Goal: Task Accomplishment & Management: Manage account settings

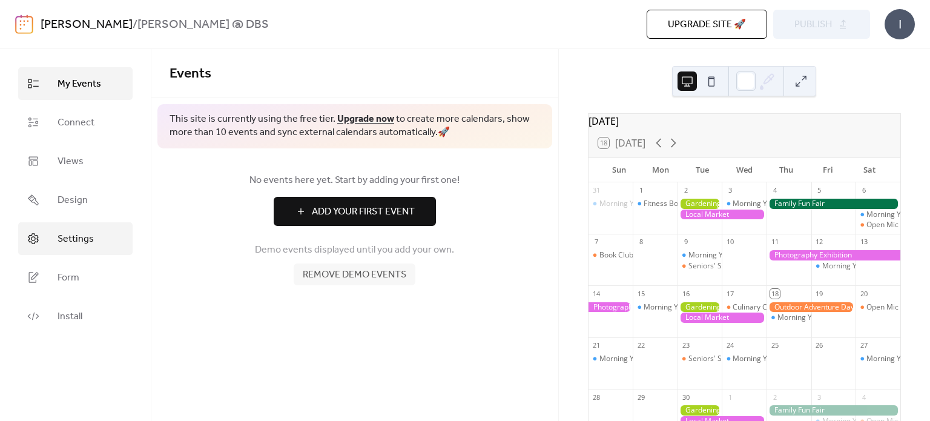
click at [73, 232] on span "Settings" at bounding box center [75, 239] width 36 height 15
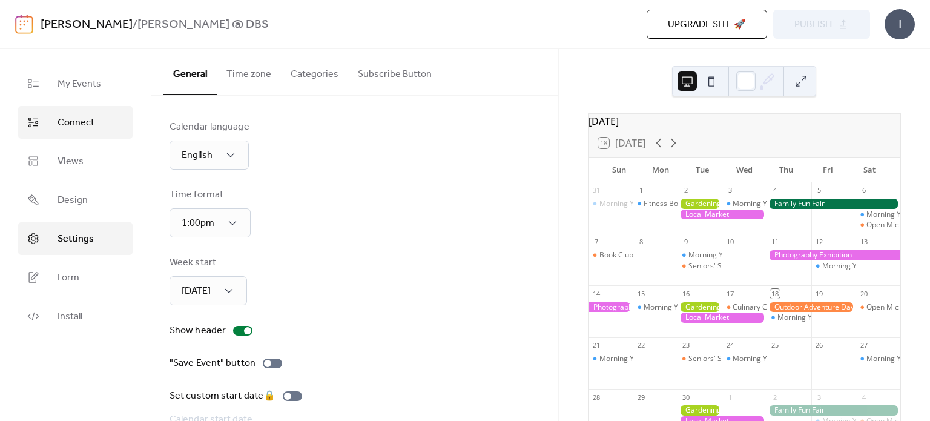
click at [88, 126] on span "Connect" at bounding box center [75, 123] width 37 height 15
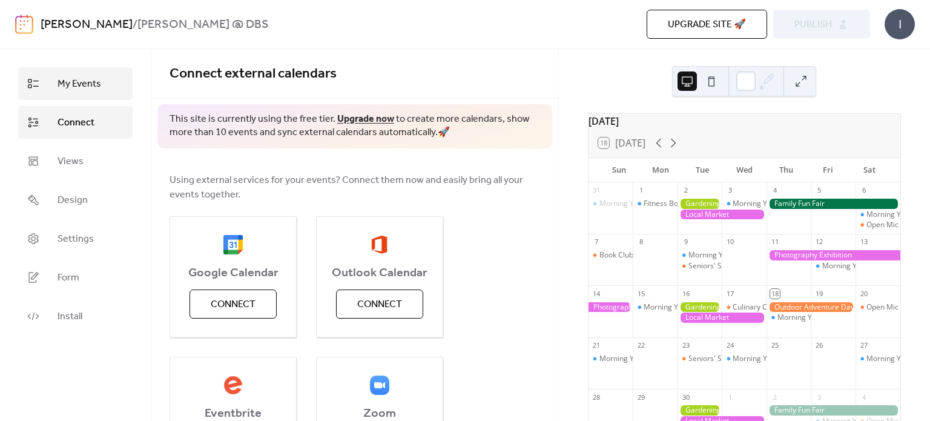
click at [77, 83] on span "My Events" at bounding box center [79, 84] width 44 height 15
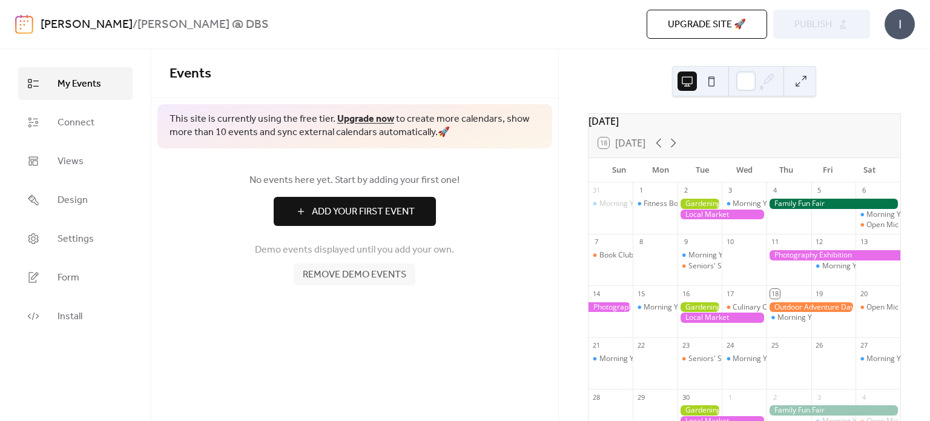
click at [622, 67] on div "[DATE] 18 [DATE] Sun Mon Tue Wed Thu Fri Sat 31 Morning Yoga Bliss 1 Fitness Bo…" at bounding box center [744, 235] width 371 height 372
click at [83, 128] on span "Connect" at bounding box center [75, 123] width 37 height 15
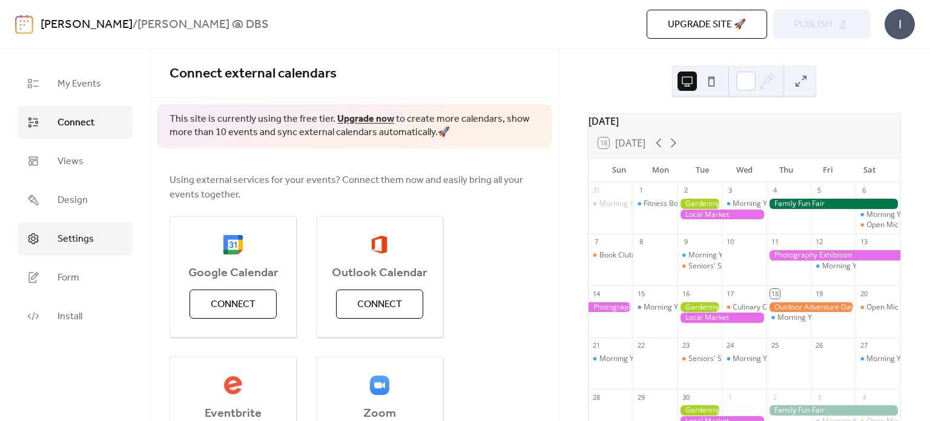
click at [71, 226] on link "Settings" at bounding box center [75, 238] width 114 height 33
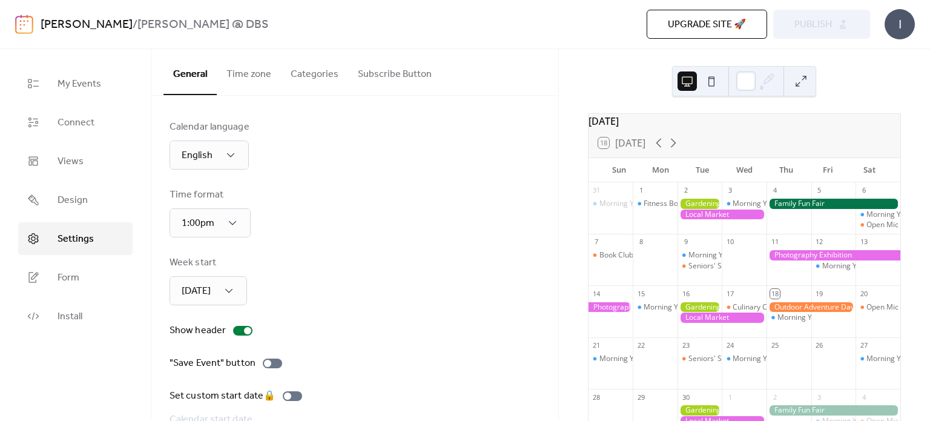
scroll to position [93, 0]
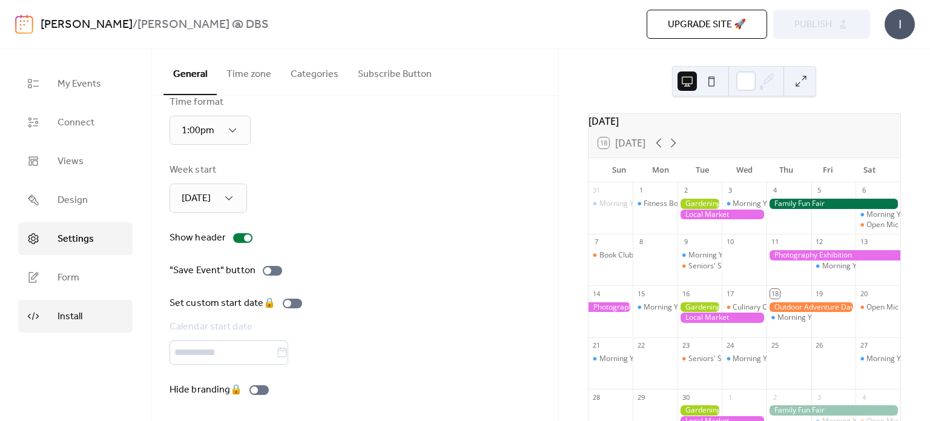
click at [68, 318] on span "Install" at bounding box center [69, 316] width 25 height 15
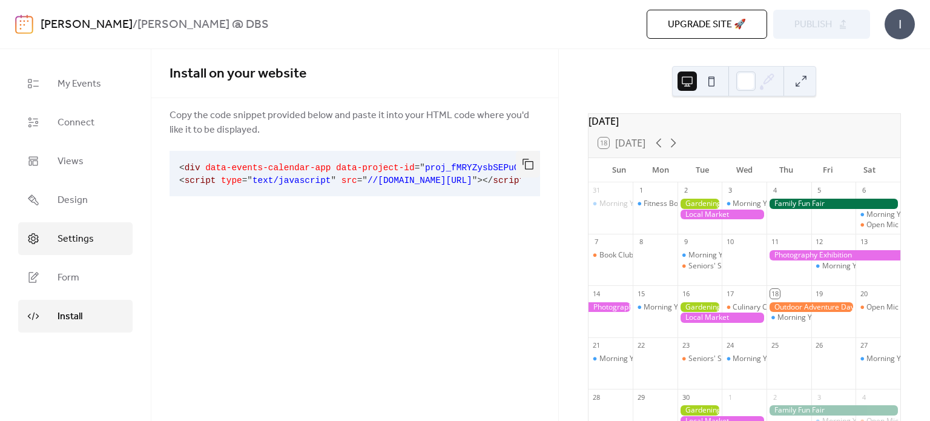
click at [67, 251] on link "Settings" at bounding box center [75, 238] width 114 height 33
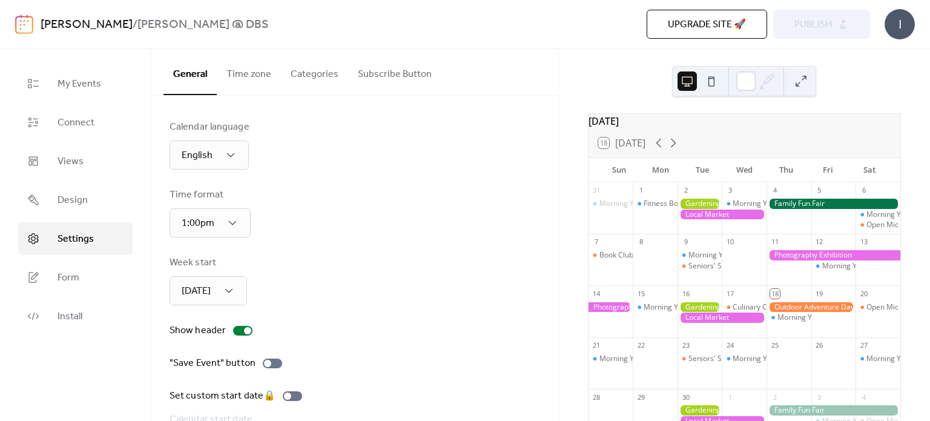
click at [799, 84] on button at bounding box center [800, 80] width 19 height 19
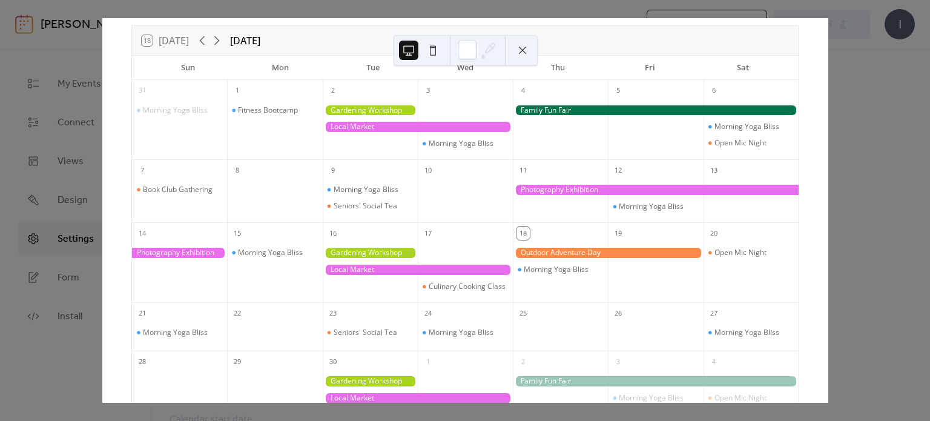
scroll to position [54, 0]
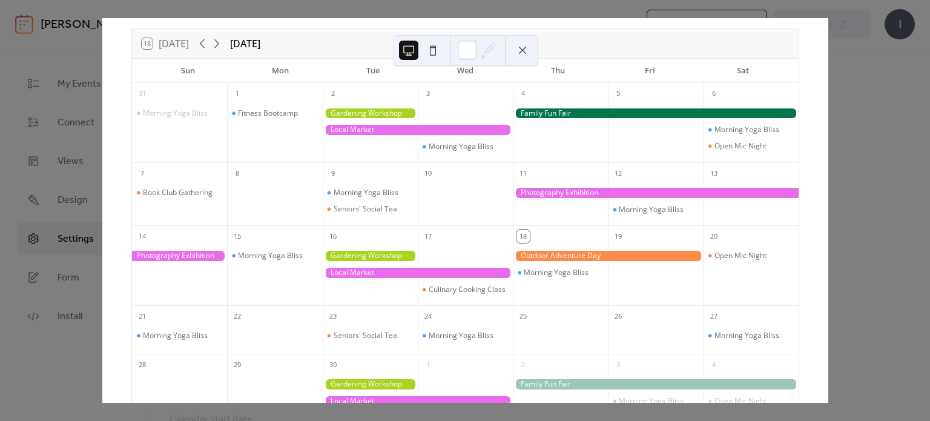
click at [828, 56] on div "18 [DATE] [DATE] Sun Mon Tue Wed Thu Fri Sat 31 Morning Yoga Bliss 1 Fitness Bo…" at bounding box center [465, 210] width 726 height 384
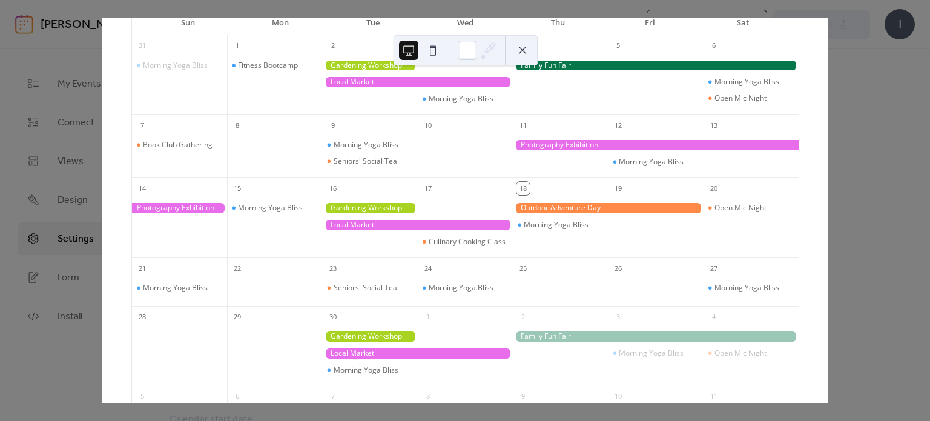
scroll to position [212, 0]
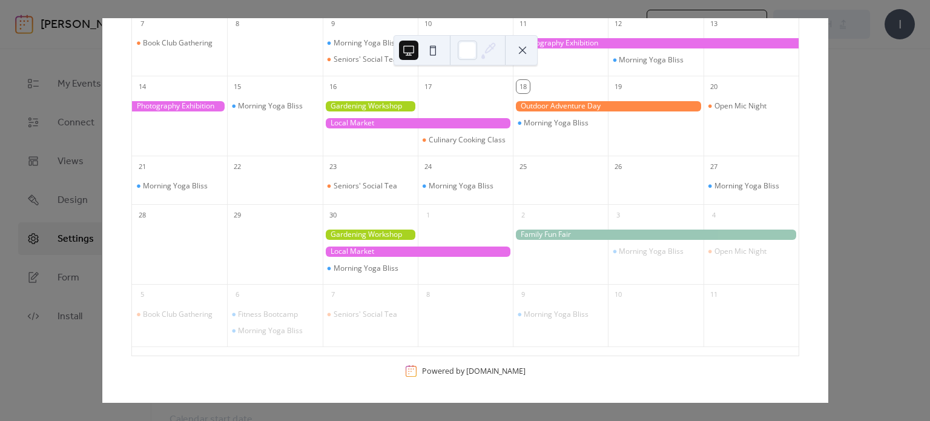
click at [521, 49] on button at bounding box center [522, 50] width 19 height 19
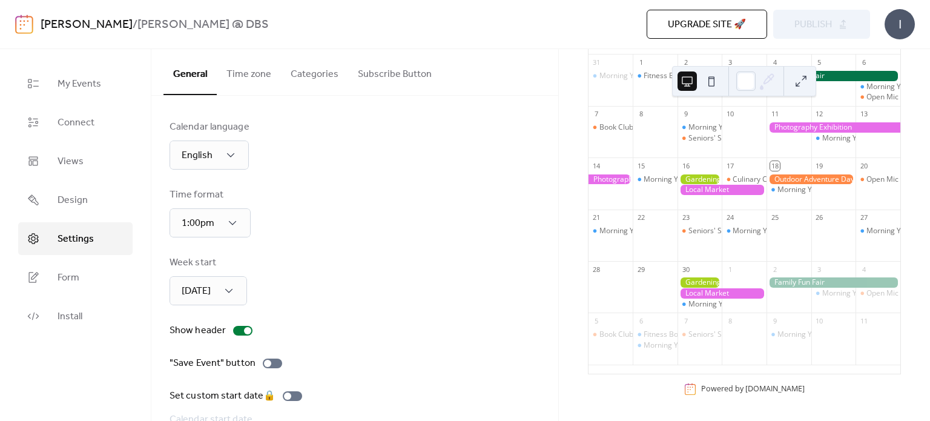
scroll to position [134, 0]
click at [73, 84] on span "My Events" at bounding box center [79, 84] width 44 height 15
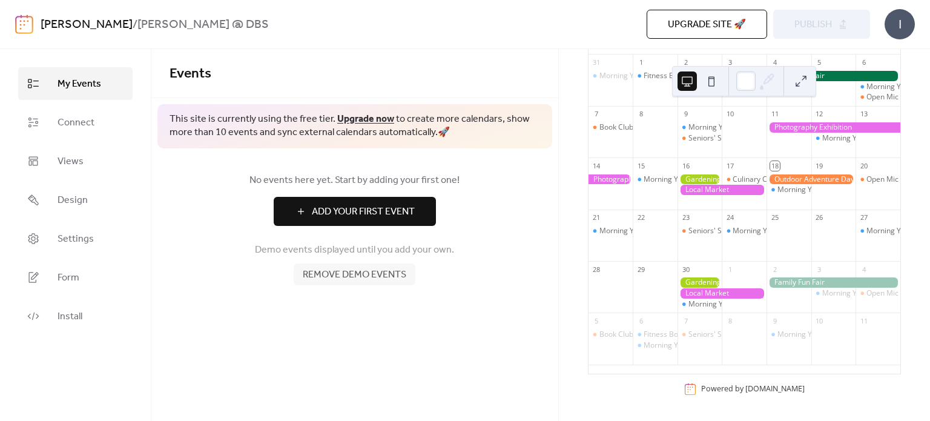
click at [325, 276] on span "Remove demo events" at bounding box center [354, 274] width 103 height 15
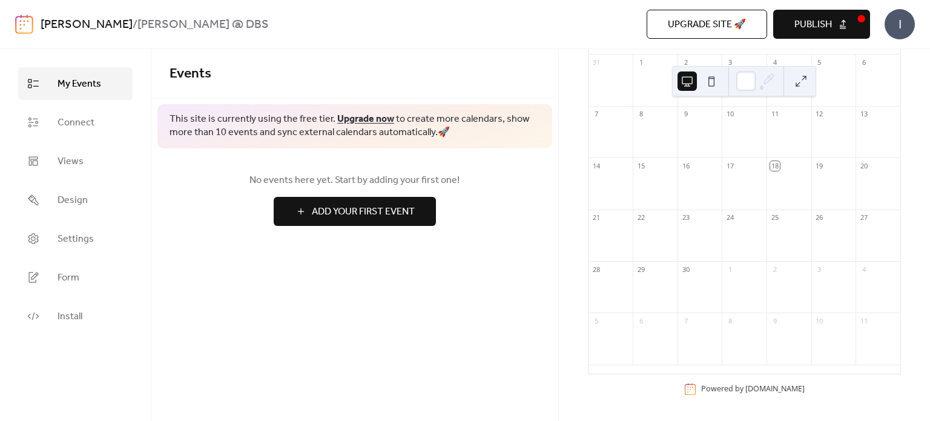
click at [792, 87] on button at bounding box center [800, 80] width 19 height 19
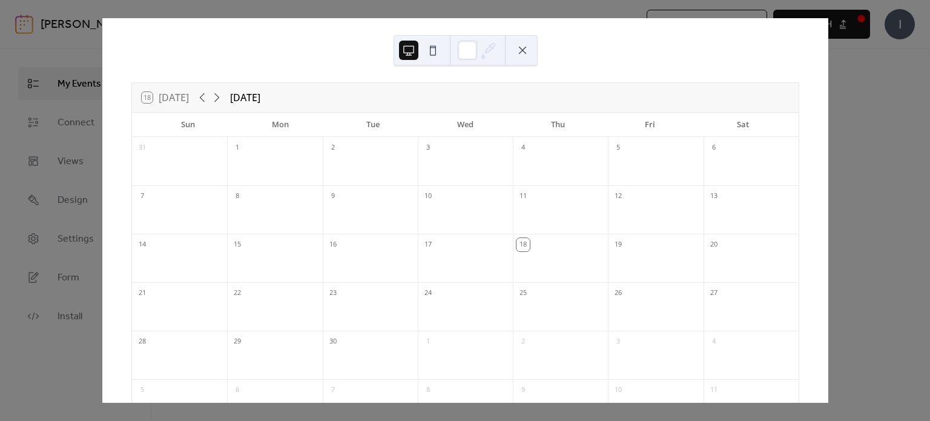
click at [457, 239] on div "17" at bounding box center [465, 243] width 95 height 19
